Goal: Information Seeking & Learning: Learn about a topic

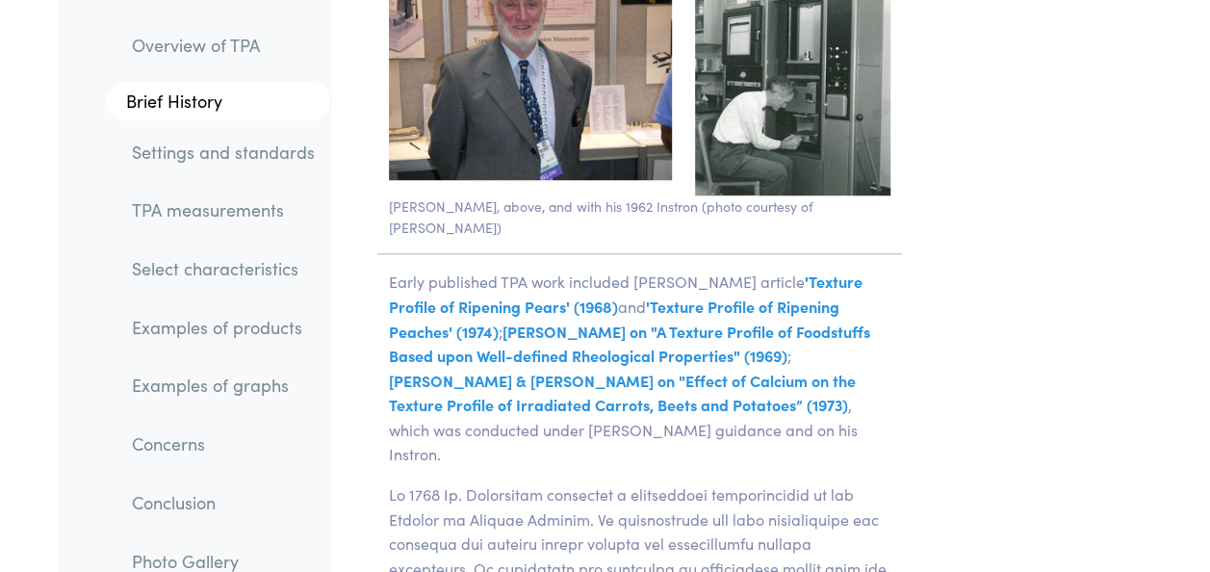
scroll to position [4365, 0]
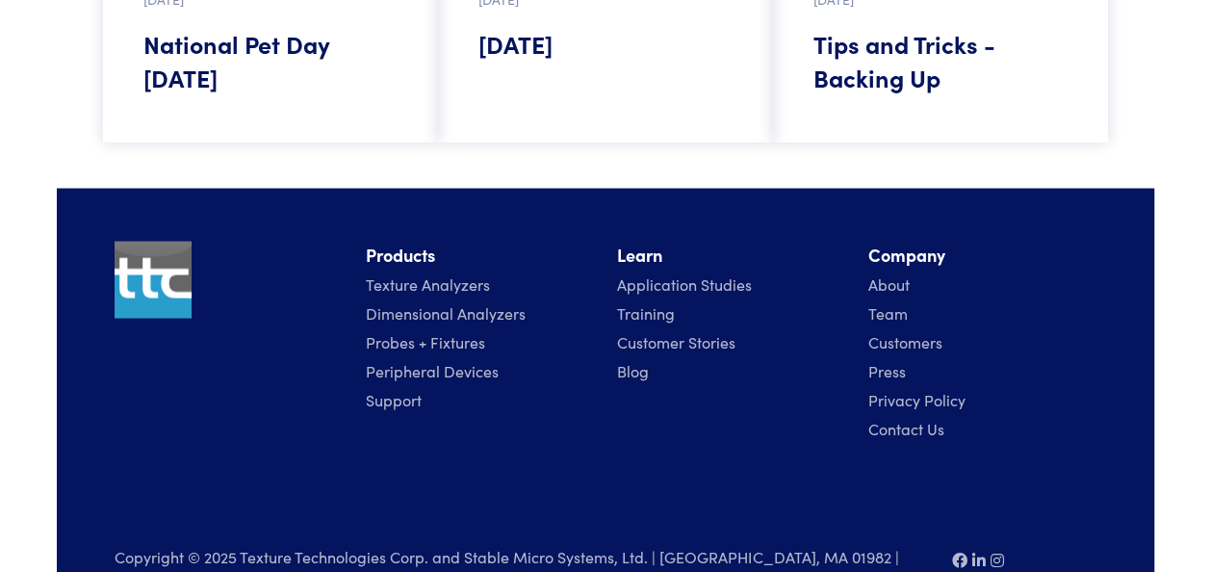
scroll to position [1813, 0]
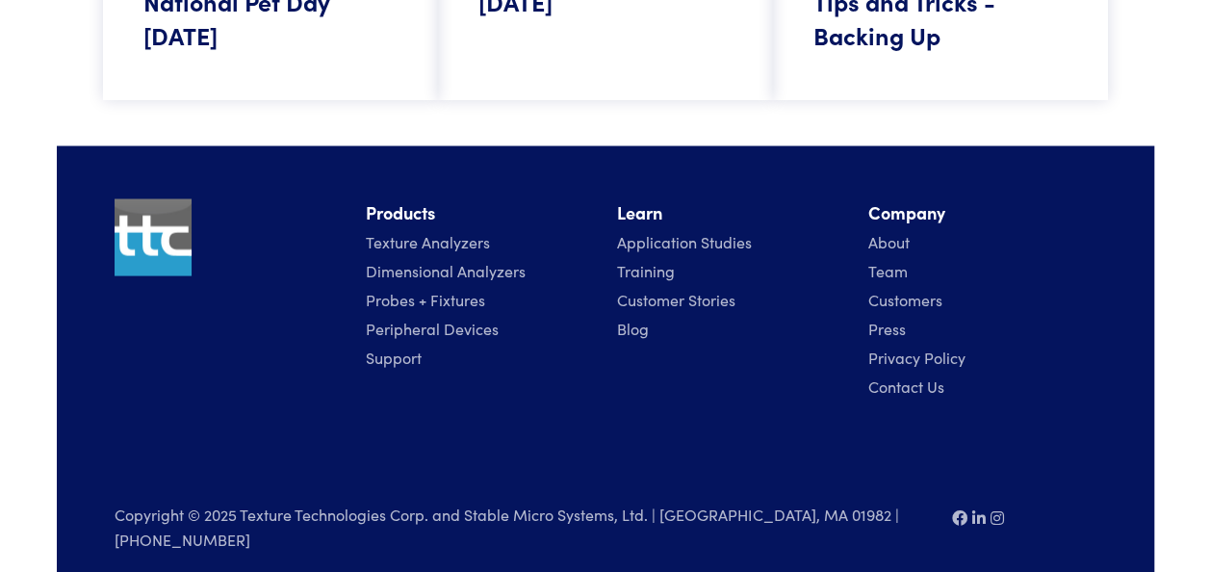
click at [691, 240] on link "Application Studies" at bounding box center [684, 240] width 135 height 21
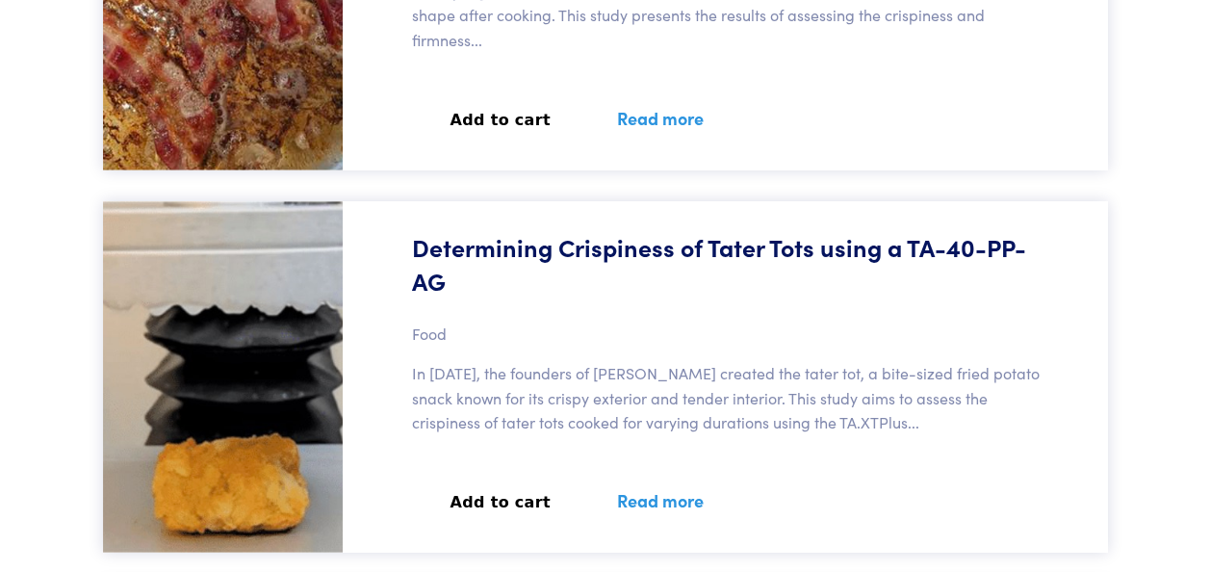
scroll to position [2660, 0]
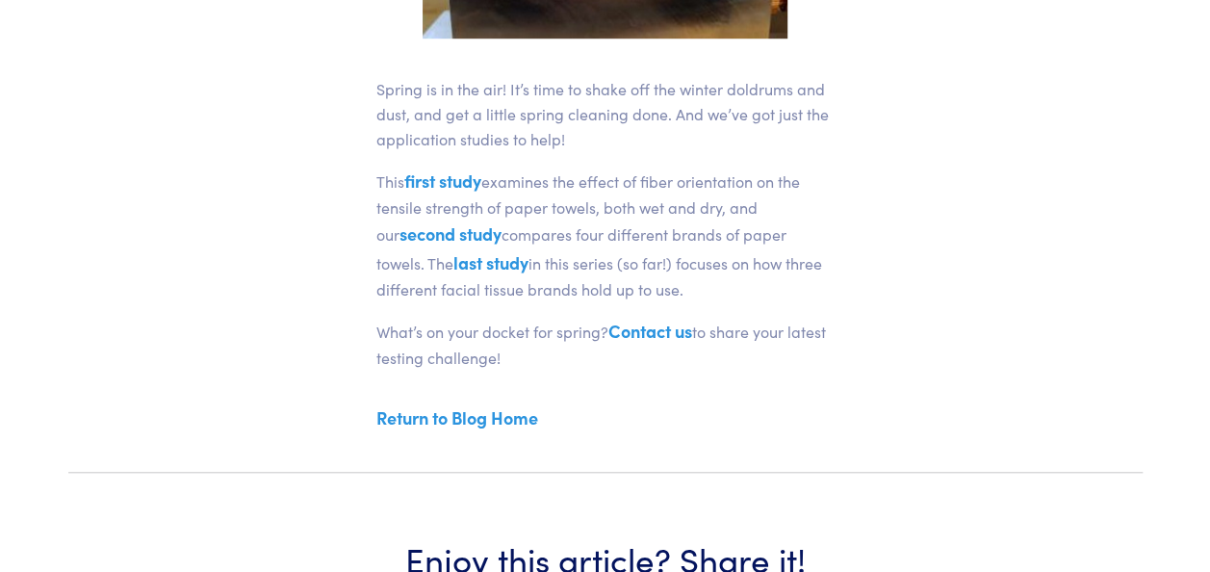
scroll to position [666, 0]
